Goal: Task Accomplishment & Management: Manage account settings

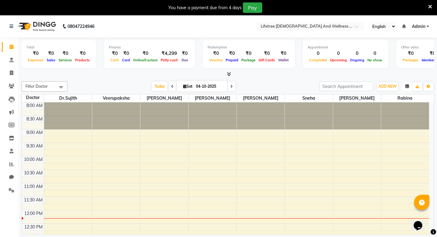
click at [409, 85] on button "button" at bounding box center [407, 86] width 10 height 9
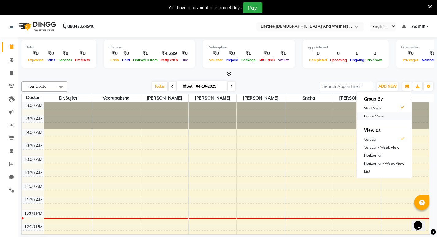
click at [371, 113] on div "Room View" at bounding box center [383, 116] width 55 height 8
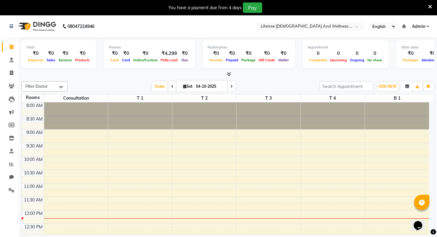
click at [409, 87] on button "button" at bounding box center [407, 86] width 10 height 9
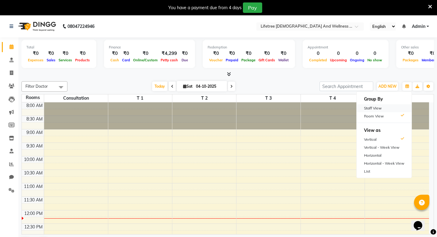
click at [376, 107] on div "Staff View" at bounding box center [383, 108] width 55 height 8
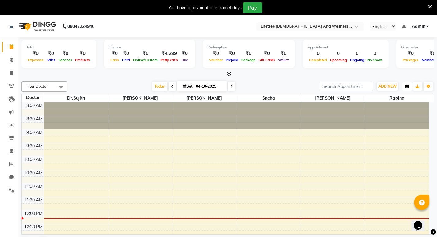
click at [407, 87] on icon "button" at bounding box center [407, 87] width 4 height 4
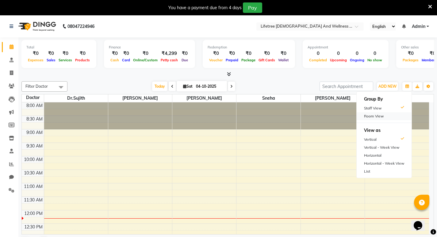
click at [376, 114] on div "Room View" at bounding box center [383, 116] width 55 height 8
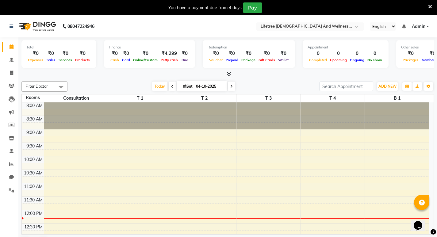
click at [424, 27] on span "Admin" at bounding box center [418, 26] width 13 height 6
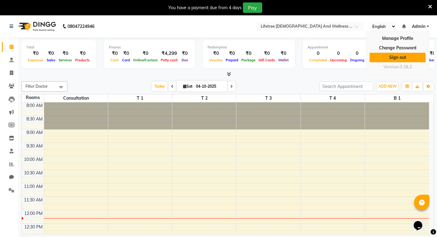
click at [402, 59] on link "Sign out" at bounding box center [397, 58] width 56 height 10
